Goal: Task Accomplishment & Management: Use online tool/utility

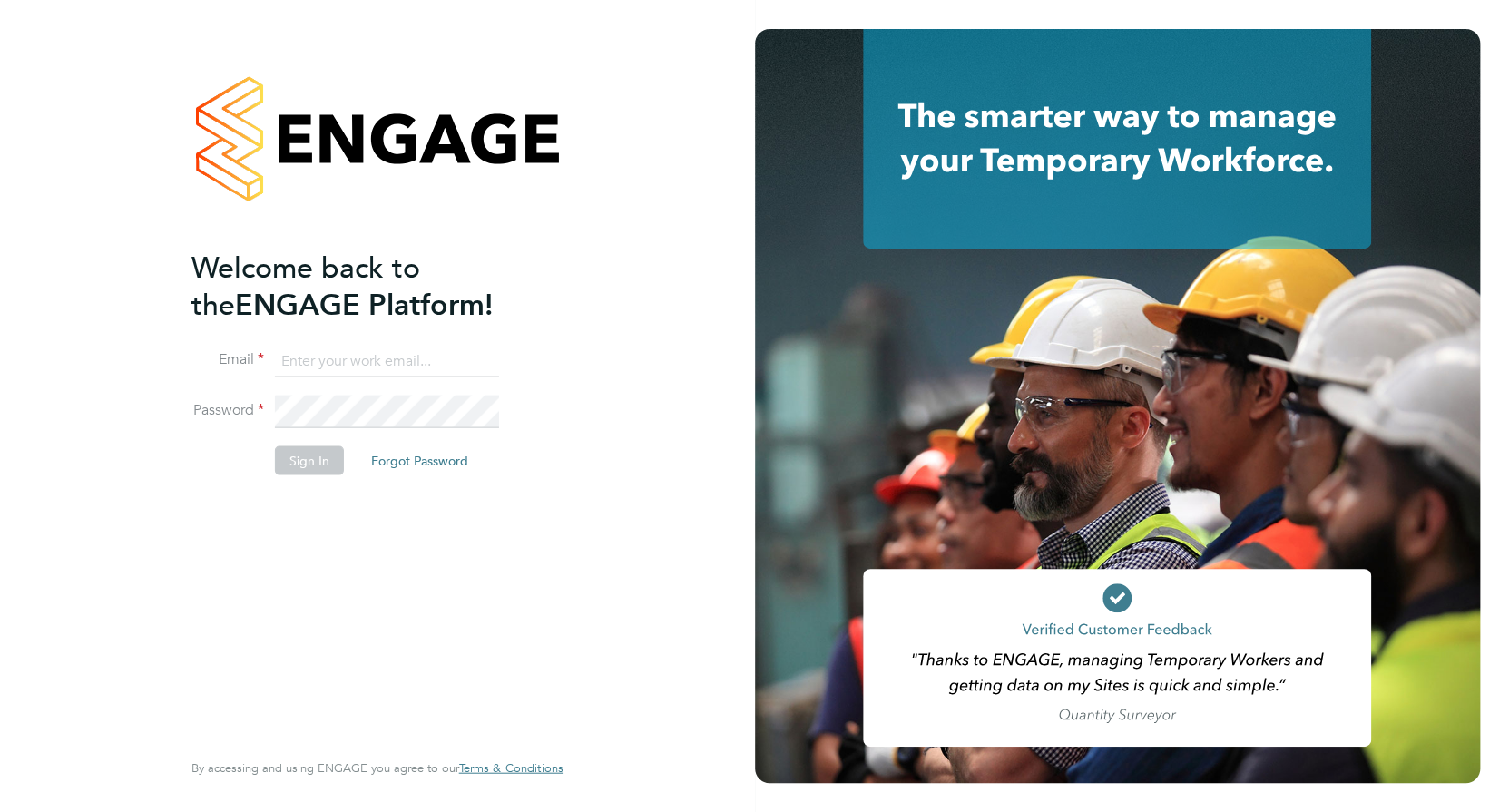
type input "[PERSON_NAME][EMAIL_ADDRESS][DOMAIN_NAME]"
click at [311, 458] on button "Sign In" at bounding box center [310, 459] width 69 height 29
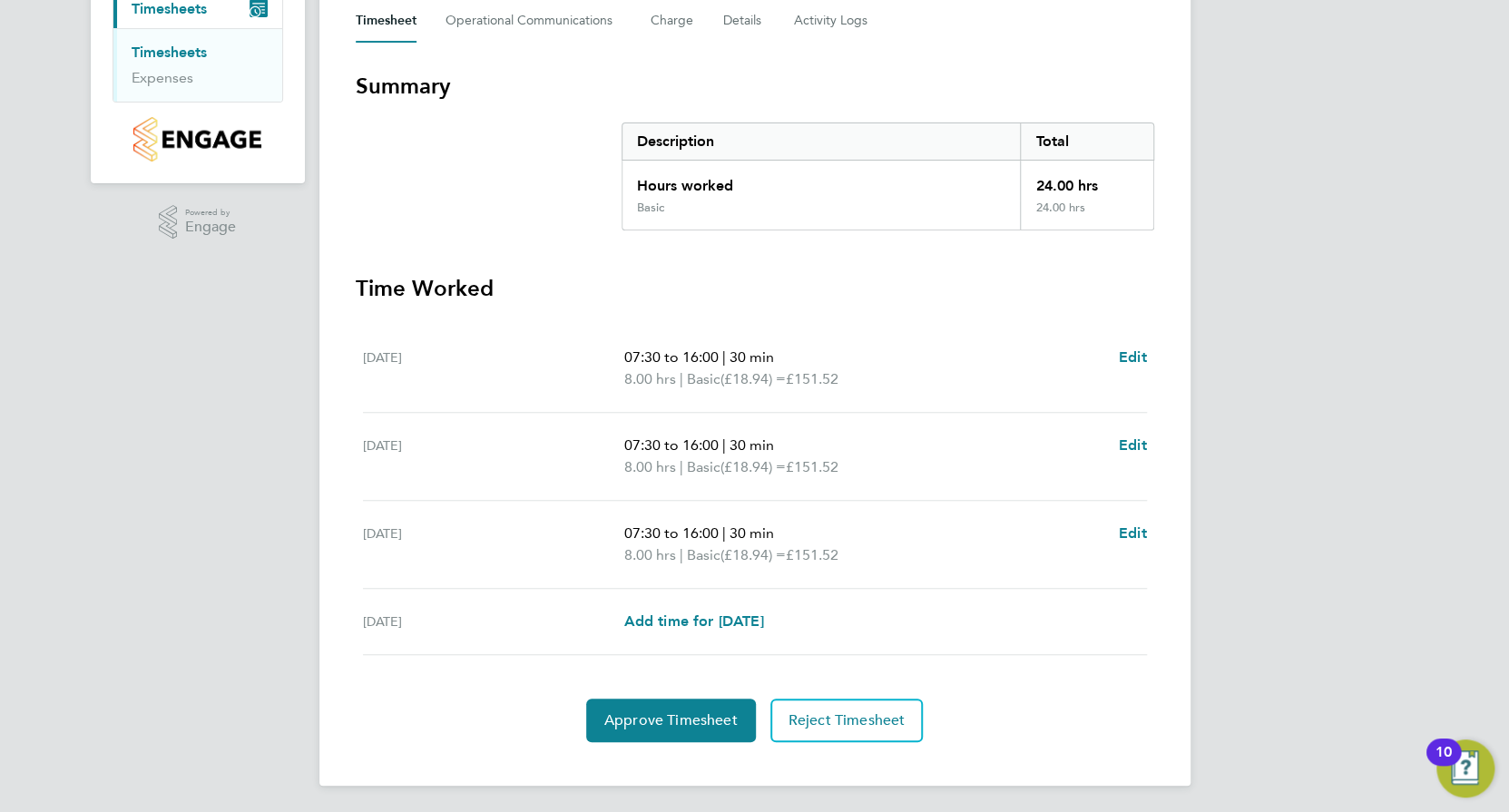
scroll to position [269, 0]
click at [647, 710] on span "Approve Timesheet" at bounding box center [671, 719] width 134 height 18
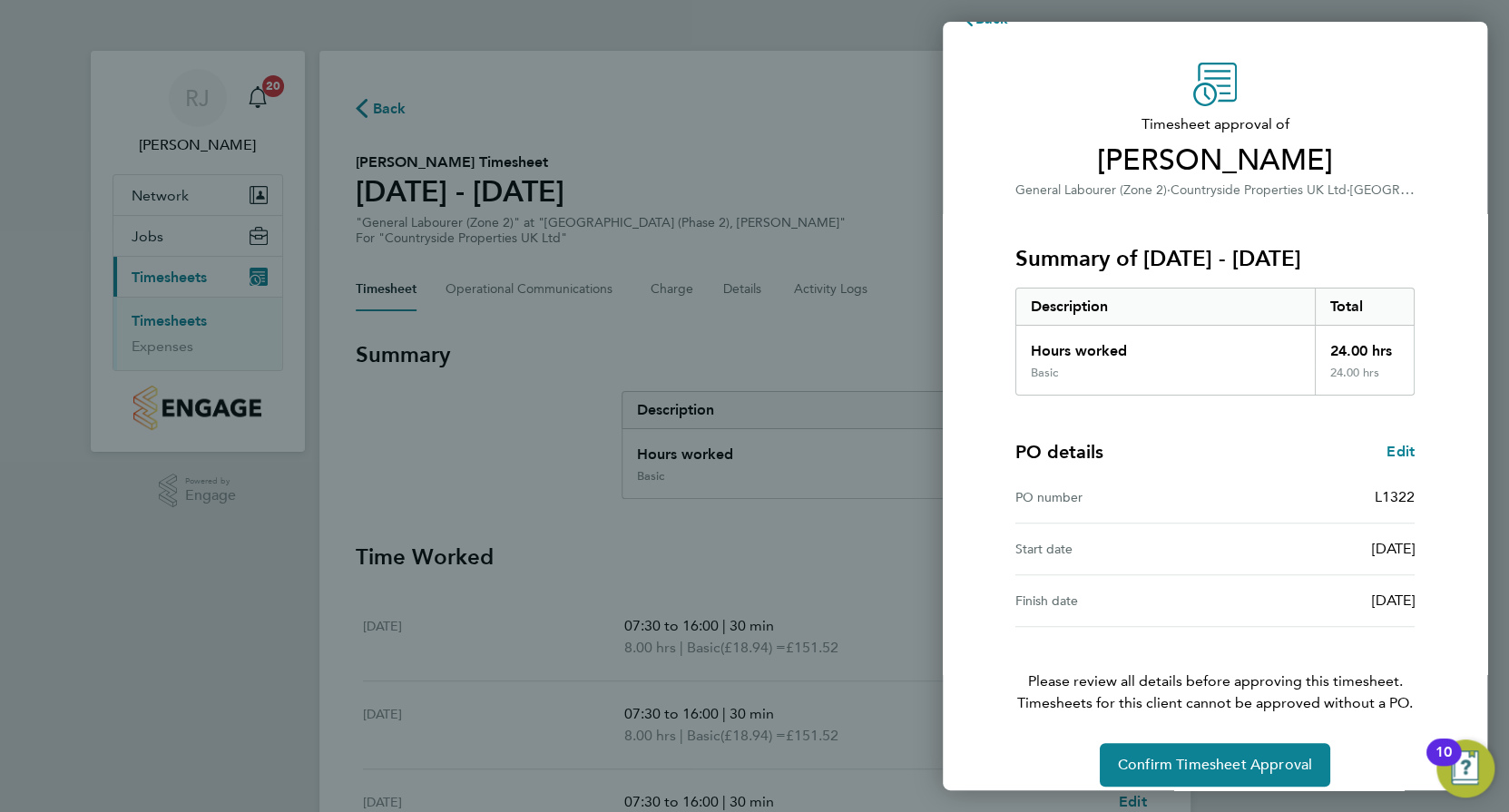
scroll to position [55, 0]
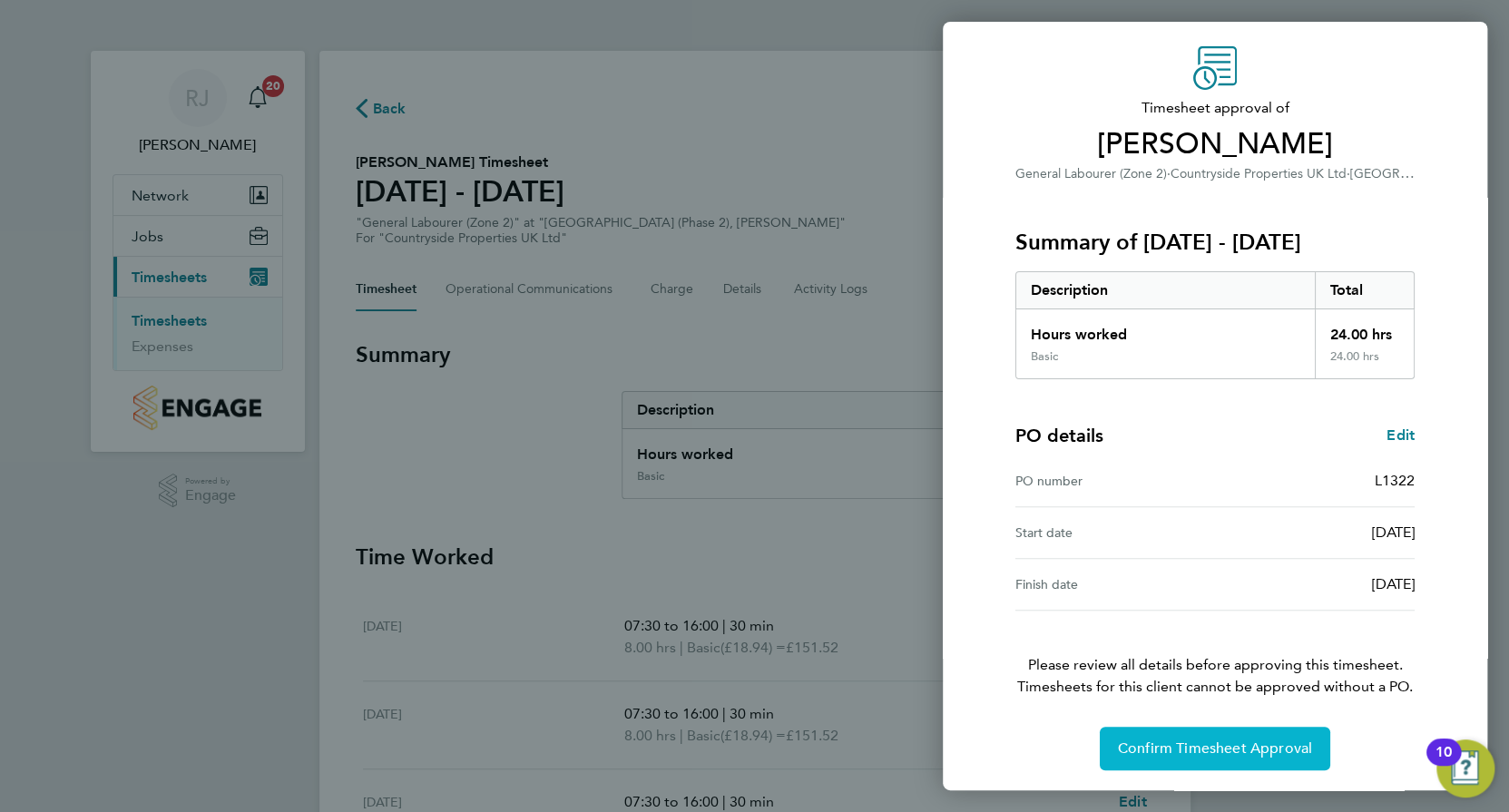
click at [1142, 744] on span "Confirm Timesheet Approval" at bounding box center [1215, 748] width 194 height 18
